Goal: Task Accomplishment & Management: Complete application form

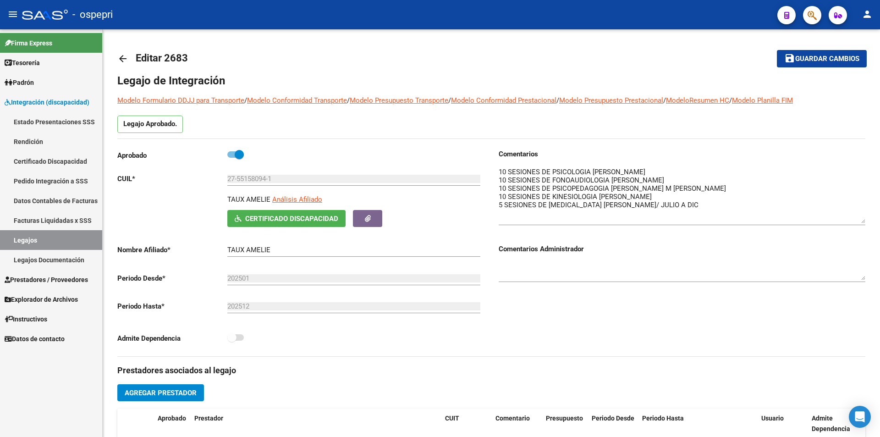
click at [43, 239] on link "Legajos" at bounding box center [51, 240] width 102 height 20
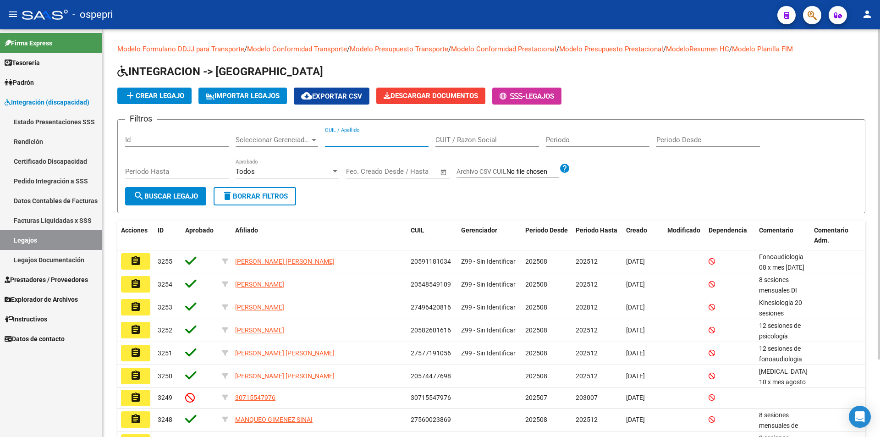
click at [350, 137] on input "CUIL / Apellido" at bounding box center [377, 140] width 104 height 8
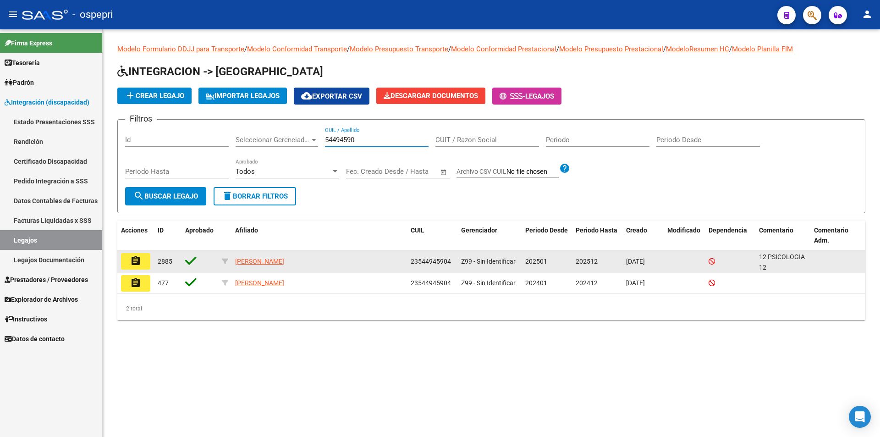
type input "54494590"
click at [132, 260] on mat-icon "assignment" at bounding box center [135, 260] width 11 height 11
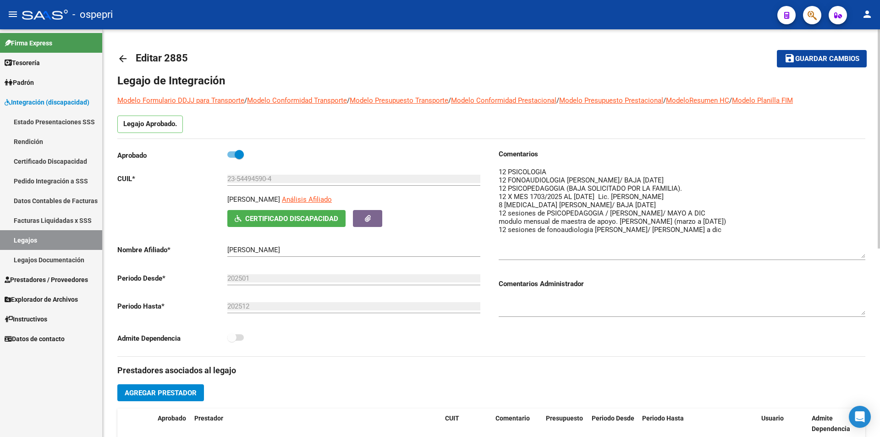
drag, startPoint x: 862, startPoint y: 183, endPoint x: 863, endPoint y: 257, distance: 74.2
click at [863, 257] on textarea at bounding box center [681, 212] width 366 height 91
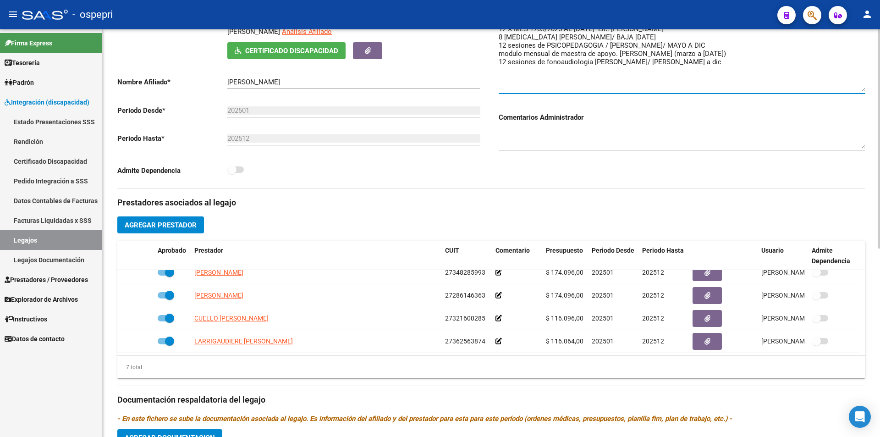
scroll to position [5, 0]
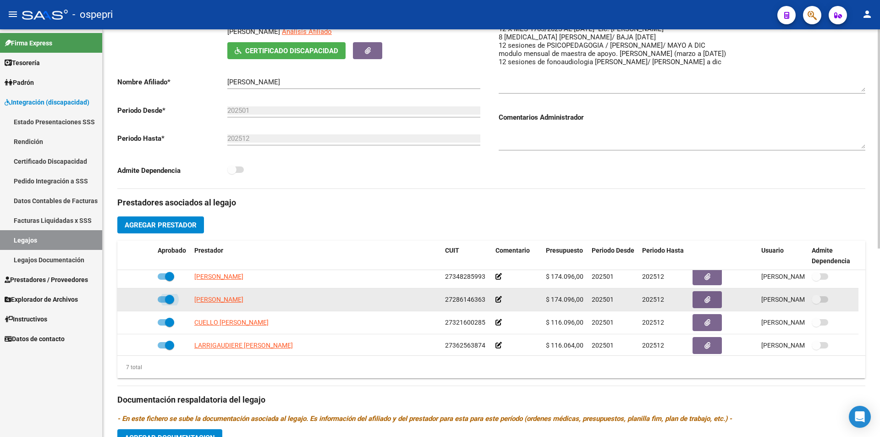
click at [161, 299] on span at bounding box center [166, 299] width 16 height 6
click at [162, 302] on input "checkbox" at bounding box center [162, 302] width 0 height 0
checkbox input "false"
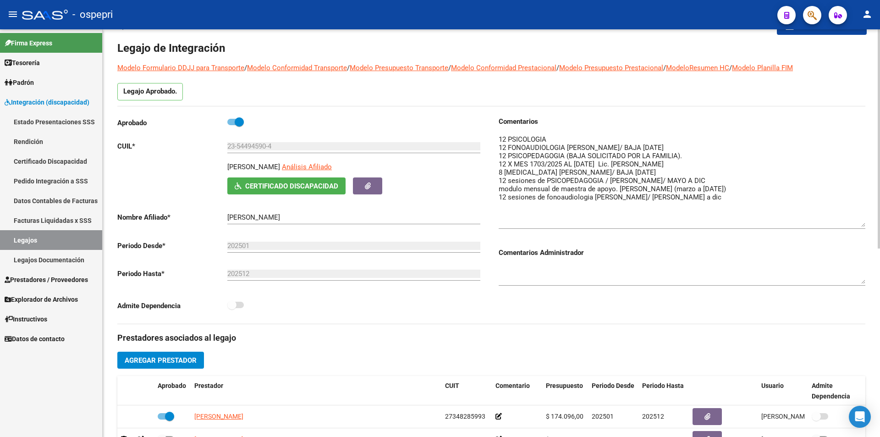
scroll to position [0, 0]
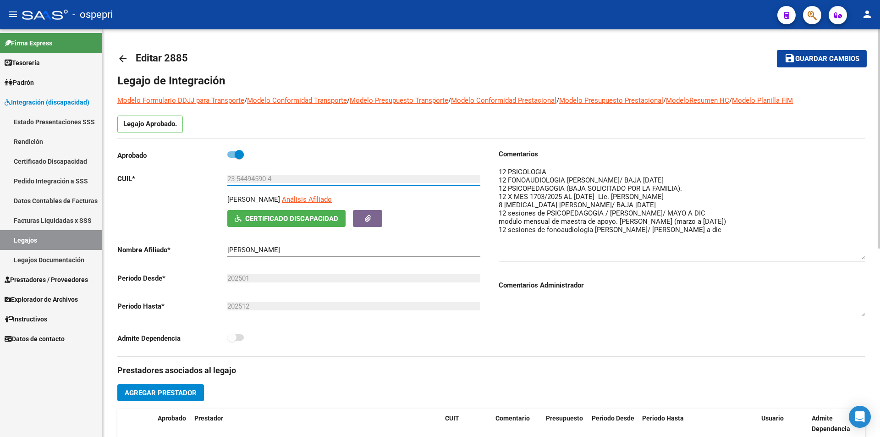
drag, startPoint x: 267, startPoint y: 177, endPoint x: 236, endPoint y: 176, distance: 31.2
click at [236, 176] on input "23-54494590-4" at bounding box center [353, 179] width 253 height 8
click at [243, 180] on input "23-54494590-4" at bounding box center [353, 179] width 253 height 8
drag, startPoint x: 279, startPoint y: 178, endPoint x: 219, endPoint y: 177, distance: 59.1
click at [219, 177] on app-form-text-field "CUIL * 23-54494590-4 Ingresar CUIL" at bounding box center [298, 179] width 363 height 8
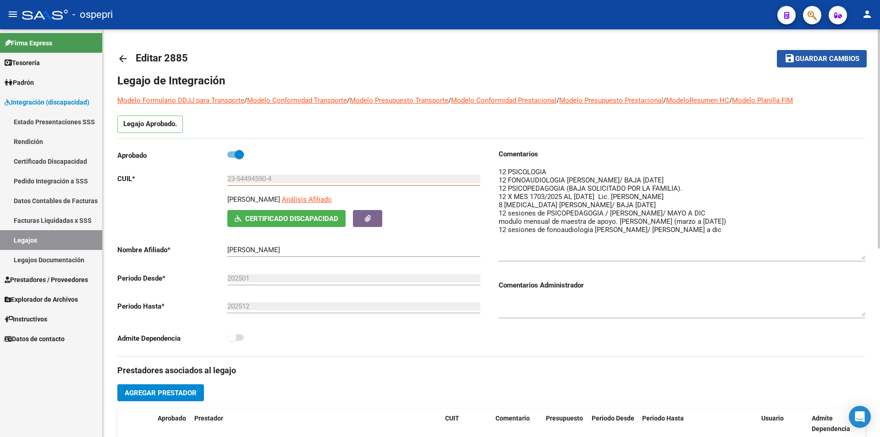
click at [819, 57] on span "Guardar cambios" at bounding box center [827, 59] width 64 height 8
click at [832, 61] on span "Guardar cambios" at bounding box center [827, 59] width 64 height 8
